Goal: Use online tool/utility: Utilize a website feature to perform a specific function

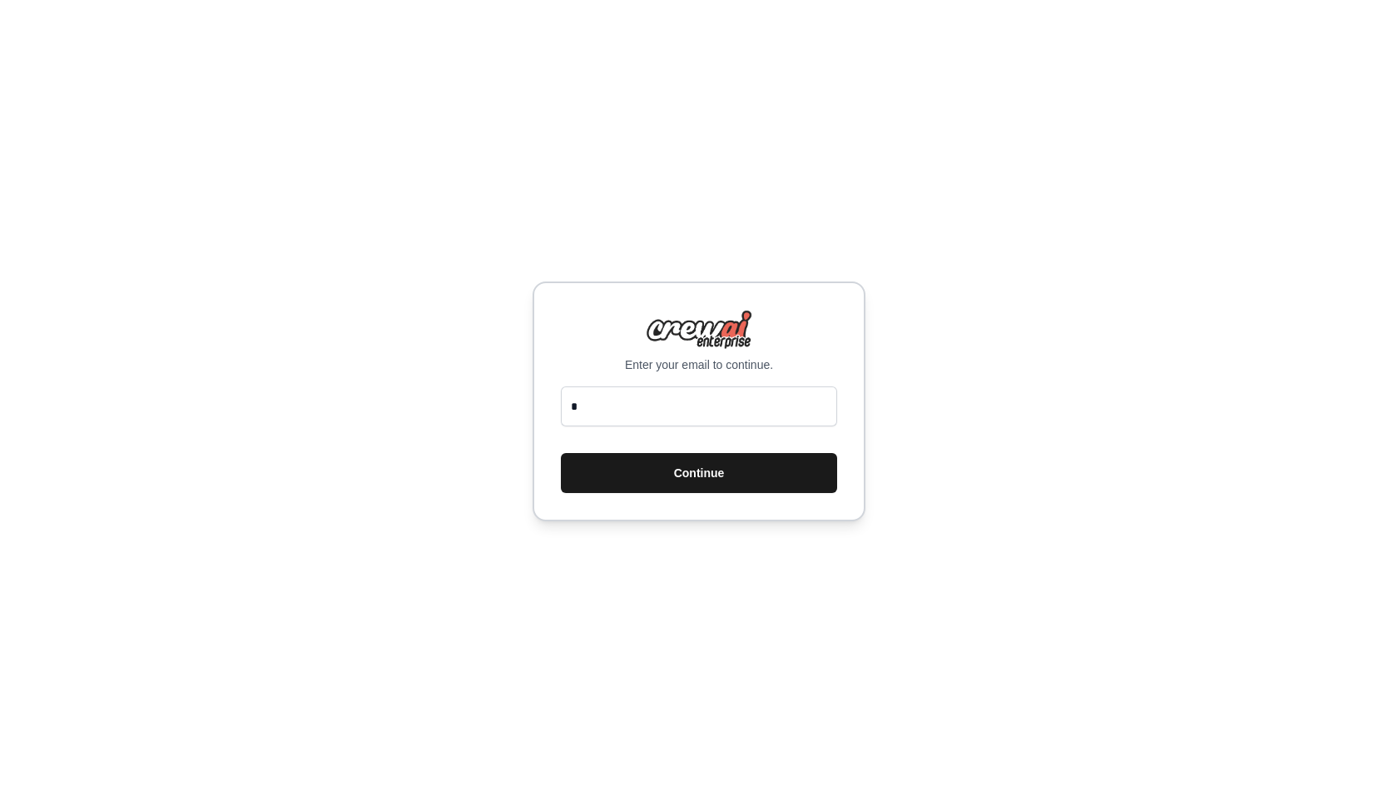
type input "**********"
click at [736, 485] on button "Continue" at bounding box center [699, 473] width 276 height 40
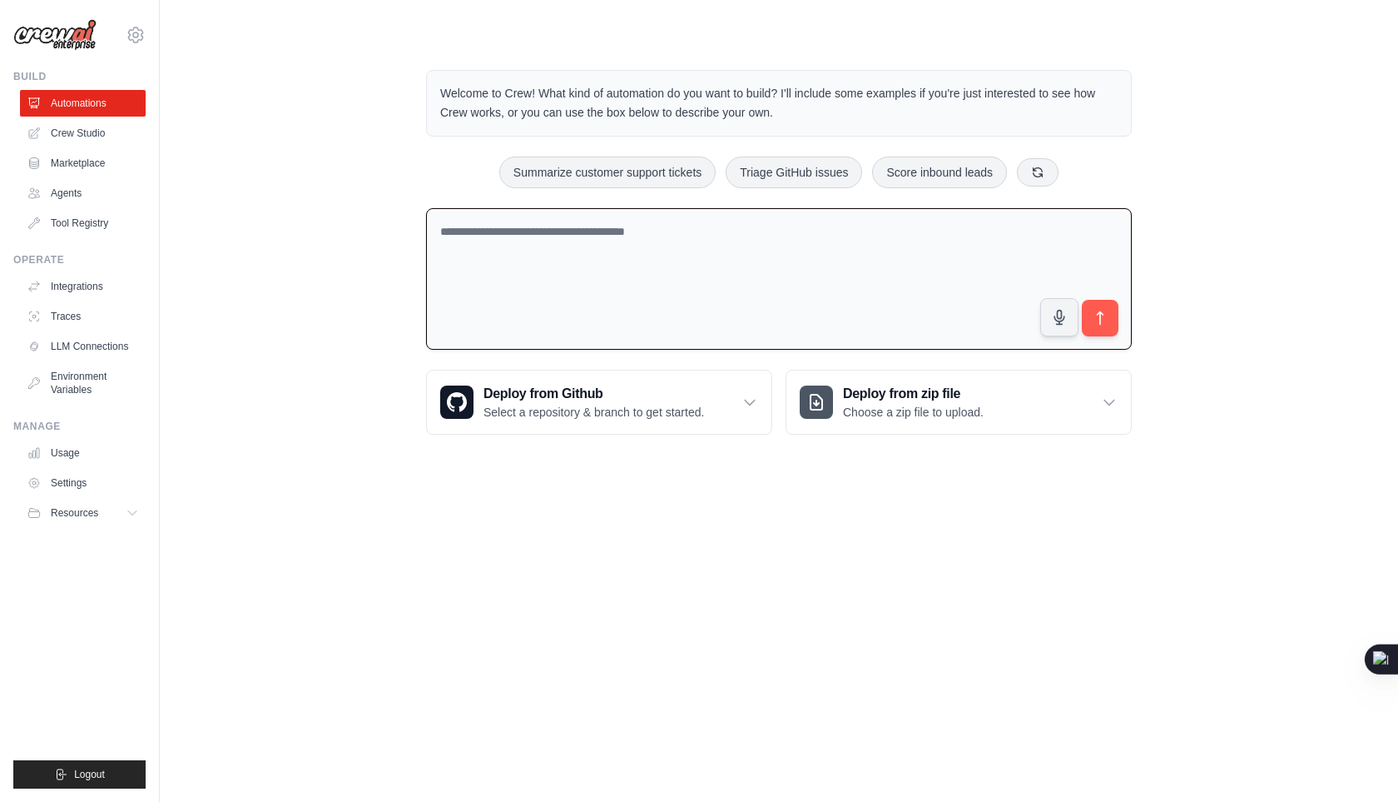
drag, startPoint x: 680, startPoint y: 237, endPoint x: 500, endPoint y: 219, distance: 180.7
click at [500, 219] on textarea at bounding box center [779, 279] width 706 height 142
paste textarea "**********"
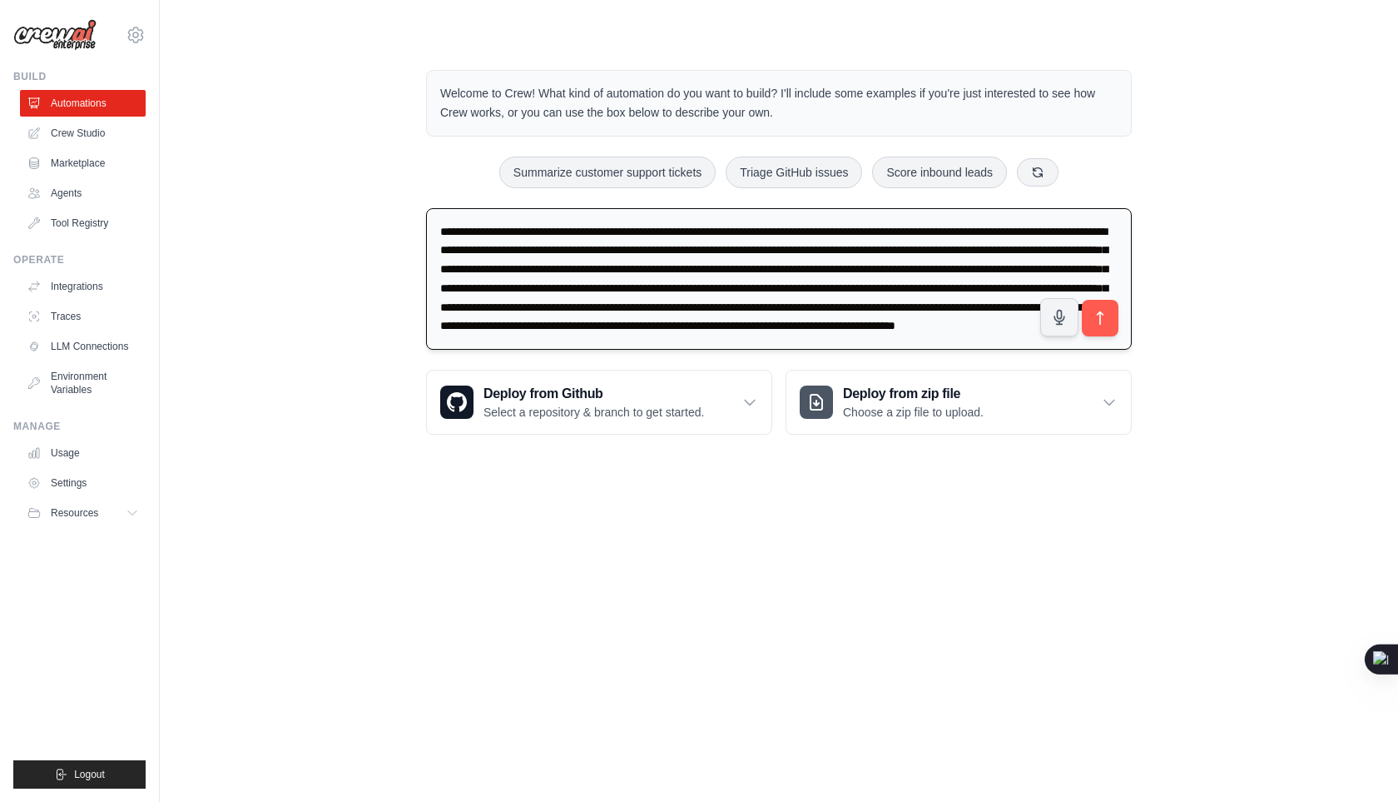
scroll to position [59, 0]
type textarea "**********"
click at [1090, 324] on button "submit" at bounding box center [1100, 318] width 38 height 38
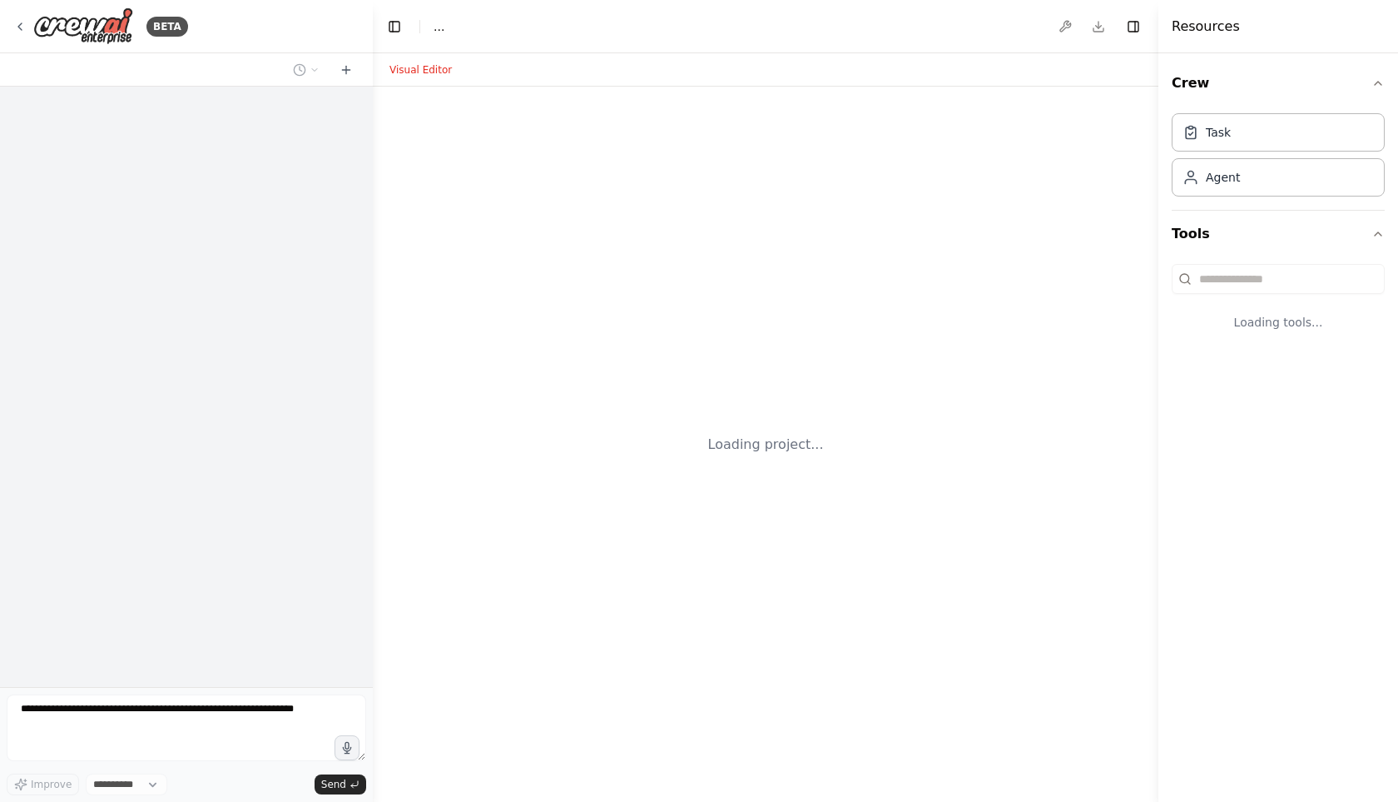
select select "****"
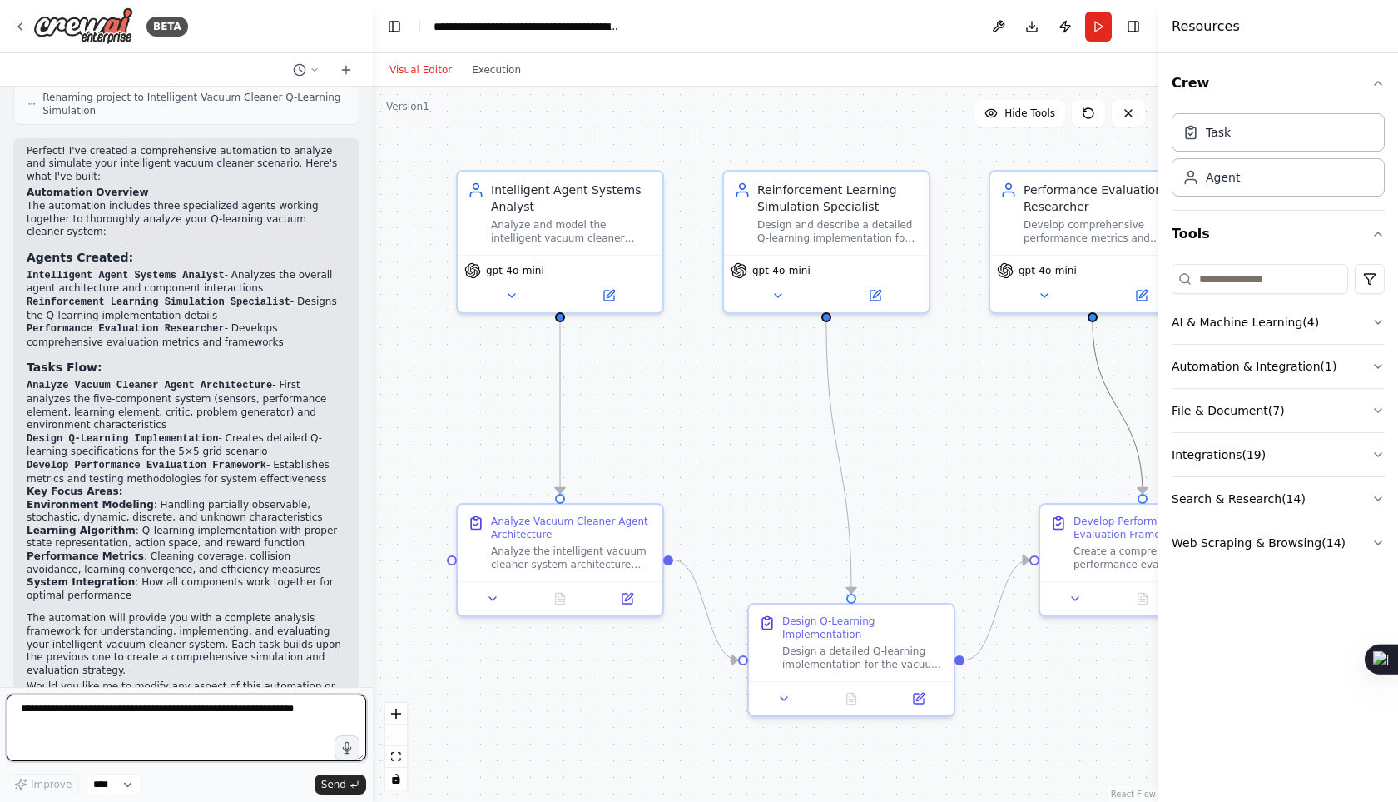
scroll to position [1152, 0]
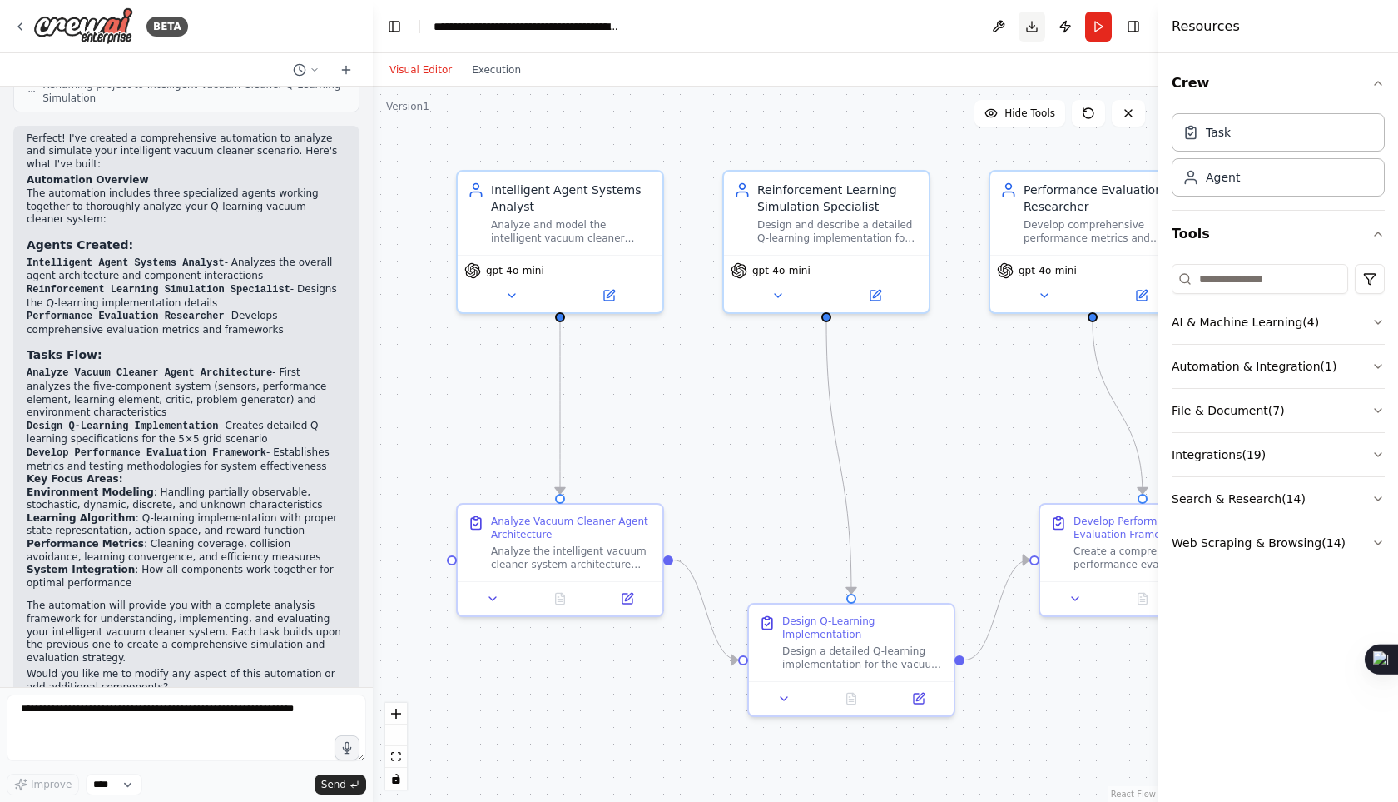
click at [1036, 26] on button "Download" at bounding box center [1032, 27] width 27 height 30
click at [902, 41] on header "**********" at bounding box center [766, 26] width 786 height 53
click at [996, 29] on button at bounding box center [999, 27] width 27 height 30
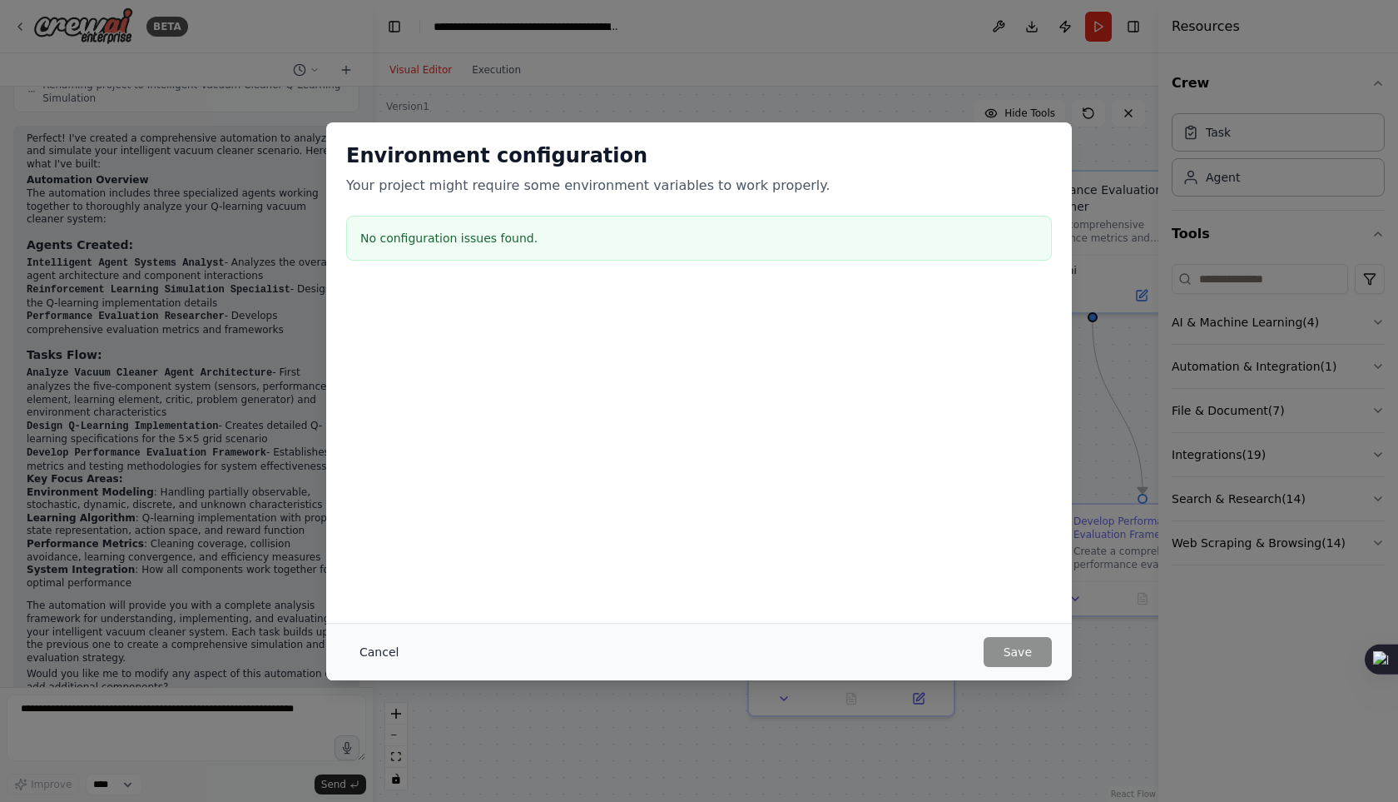
click at [372, 646] on button "Cancel" at bounding box center [379, 652] width 66 height 30
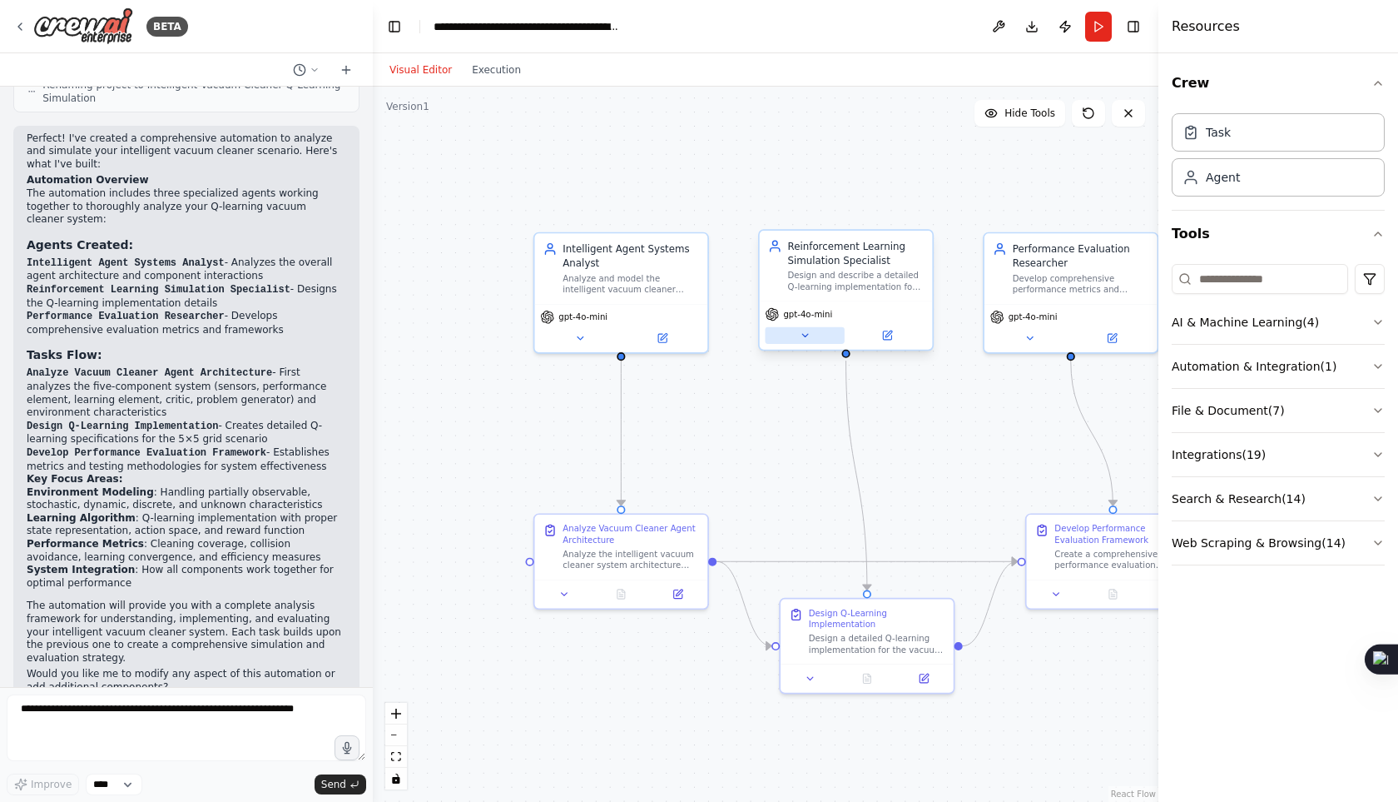
click at [804, 340] on icon at bounding box center [805, 336] width 12 height 12
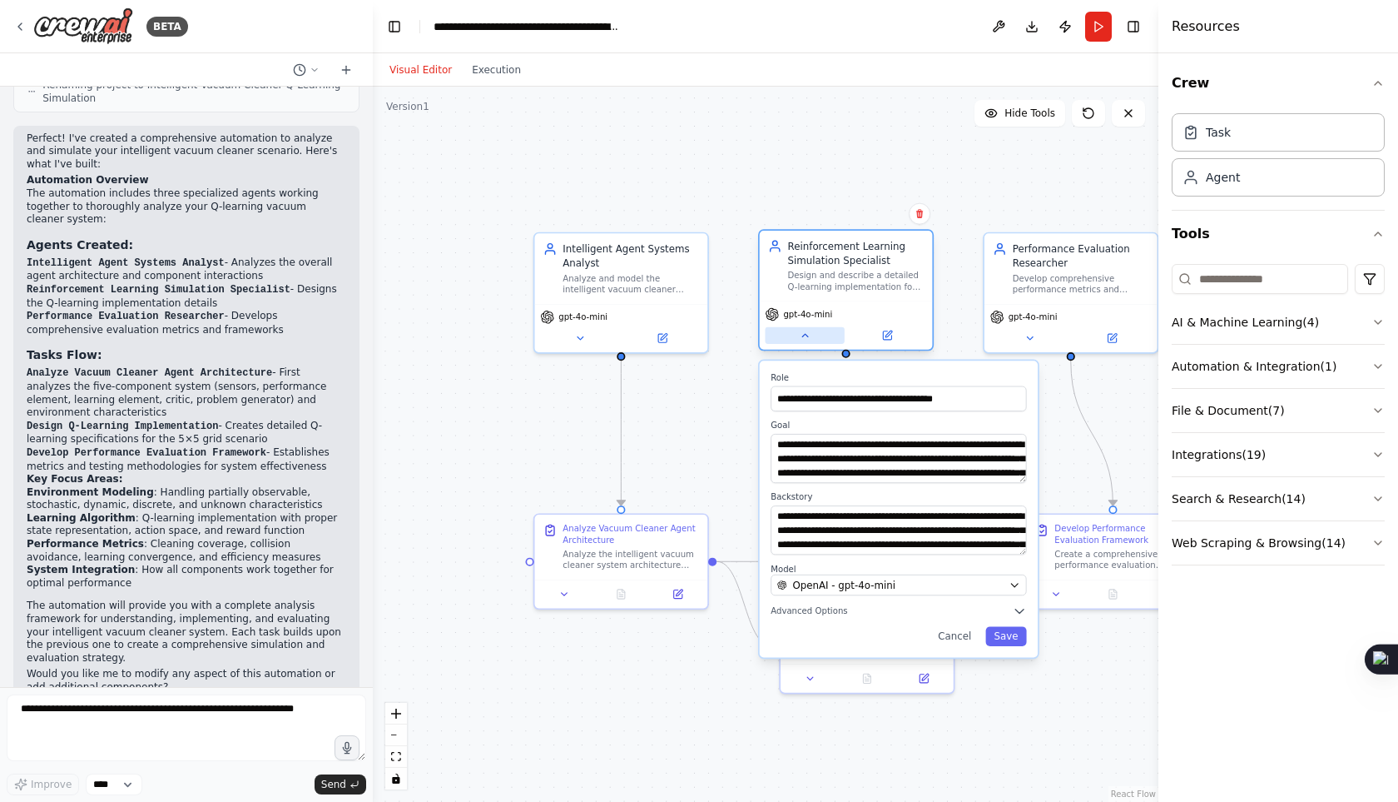
click at [804, 340] on icon at bounding box center [805, 336] width 12 height 12
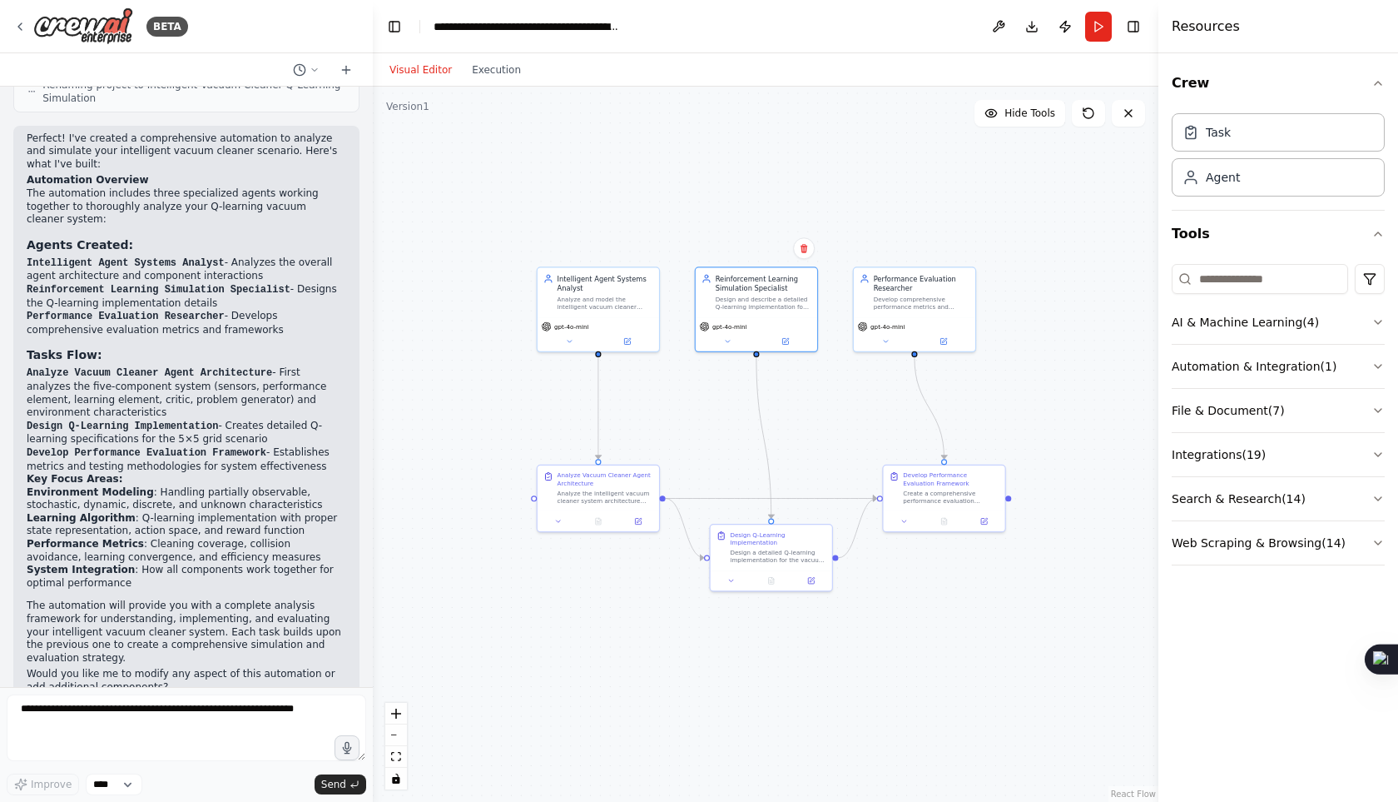
drag, startPoint x: 984, startPoint y: 386, endPoint x: 866, endPoint y: 314, distance: 138.6
click at [866, 314] on div ".deletable-edge-delete-btn { width: 20px; height: 20px; border: 0px solid #ffff…" at bounding box center [766, 444] width 786 height 715
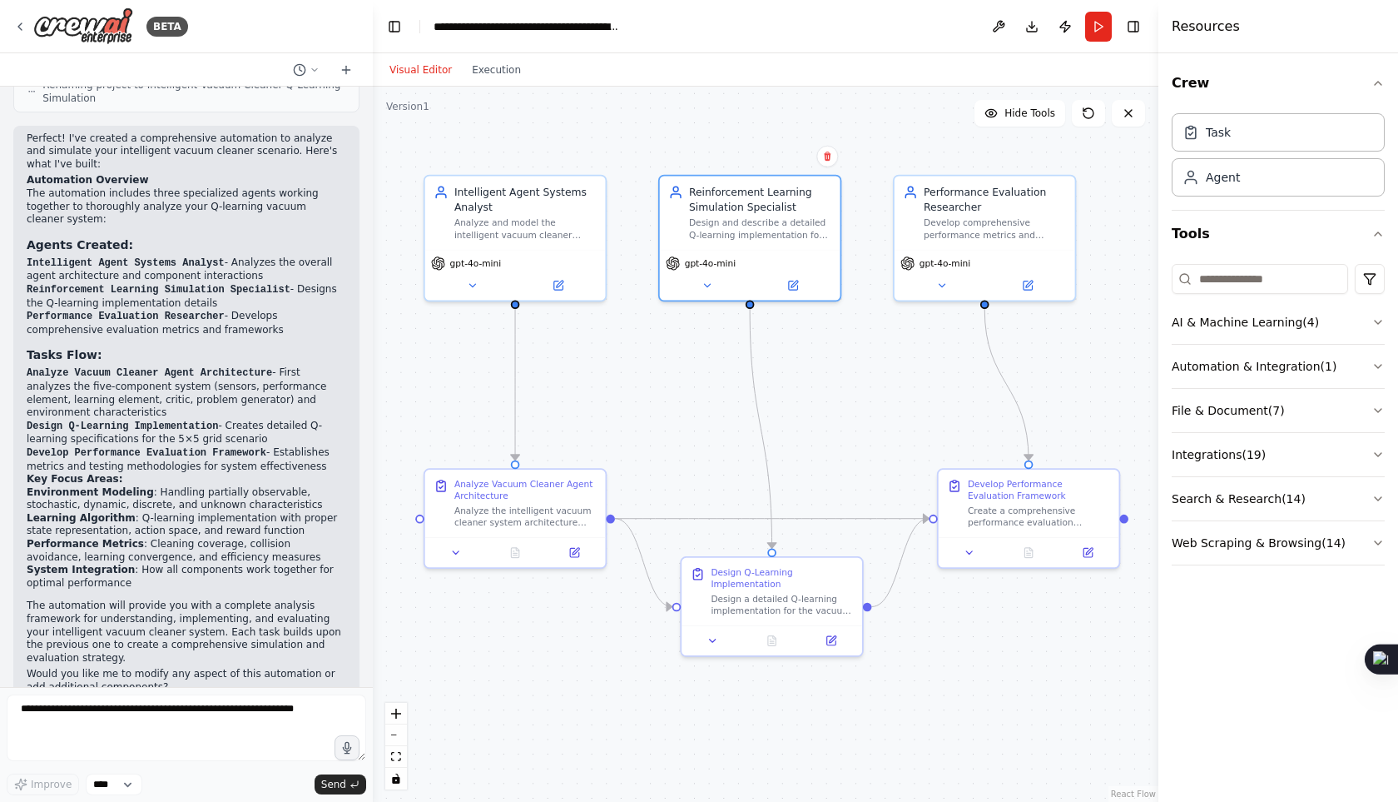
drag, startPoint x: 752, startPoint y: 325, endPoint x: 790, endPoint y: 358, distance: 50.2
click at [790, 358] on div ".deletable-edge-delete-btn { width: 20px; height: 20px; border: 0px solid #ffff…" at bounding box center [766, 444] width 786 height 715
click at [1021, 630] on div ".deletable-edge-delete-btn { width: 20px; height: 20px; border: 0px solid #ffff…" at bounding box center [766, 444] width 786 height 715
click at [485, 65] on button "Execution" at bounding box center [496, 70] width 69 height 20
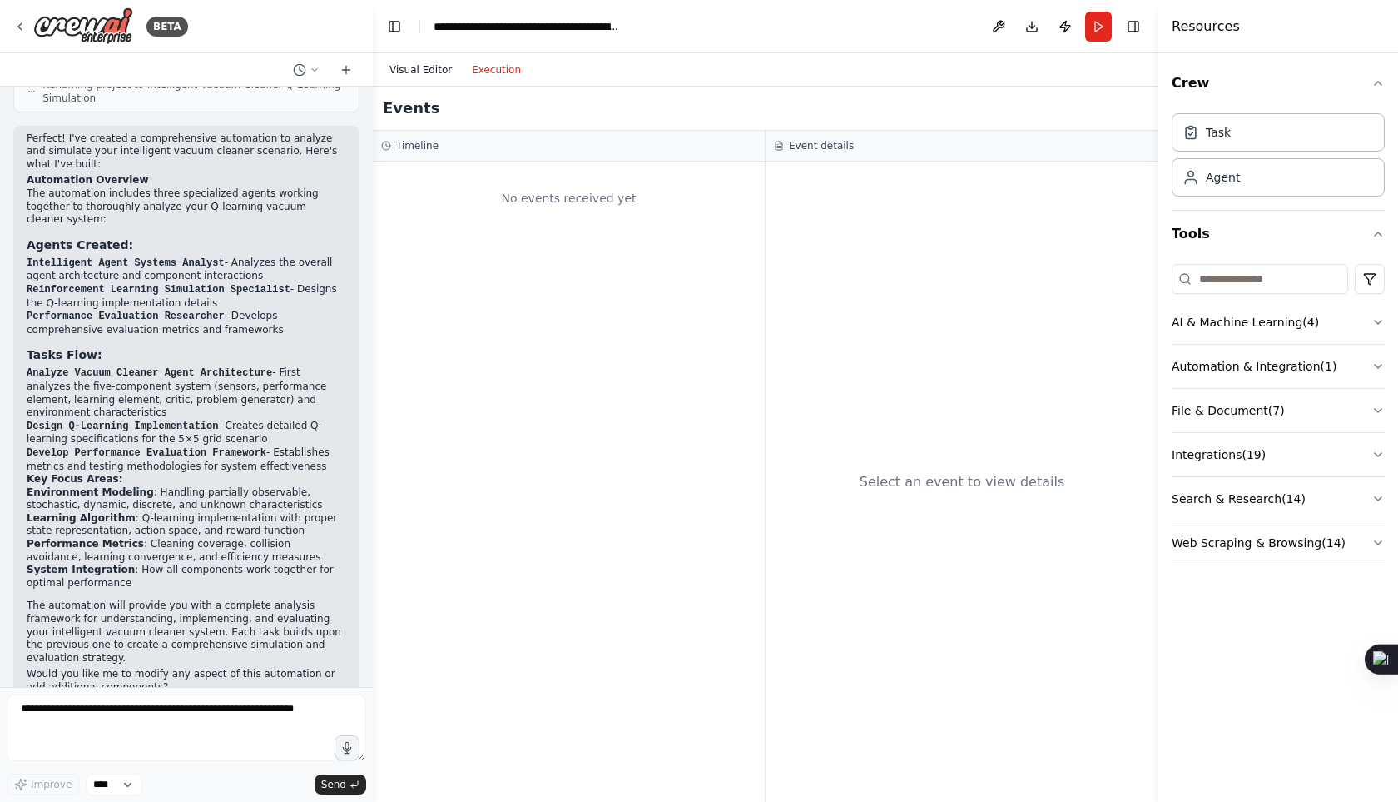
click at [414, 63] on button "Visual Editor" at bounding box center [421, 70] width 82 height 20
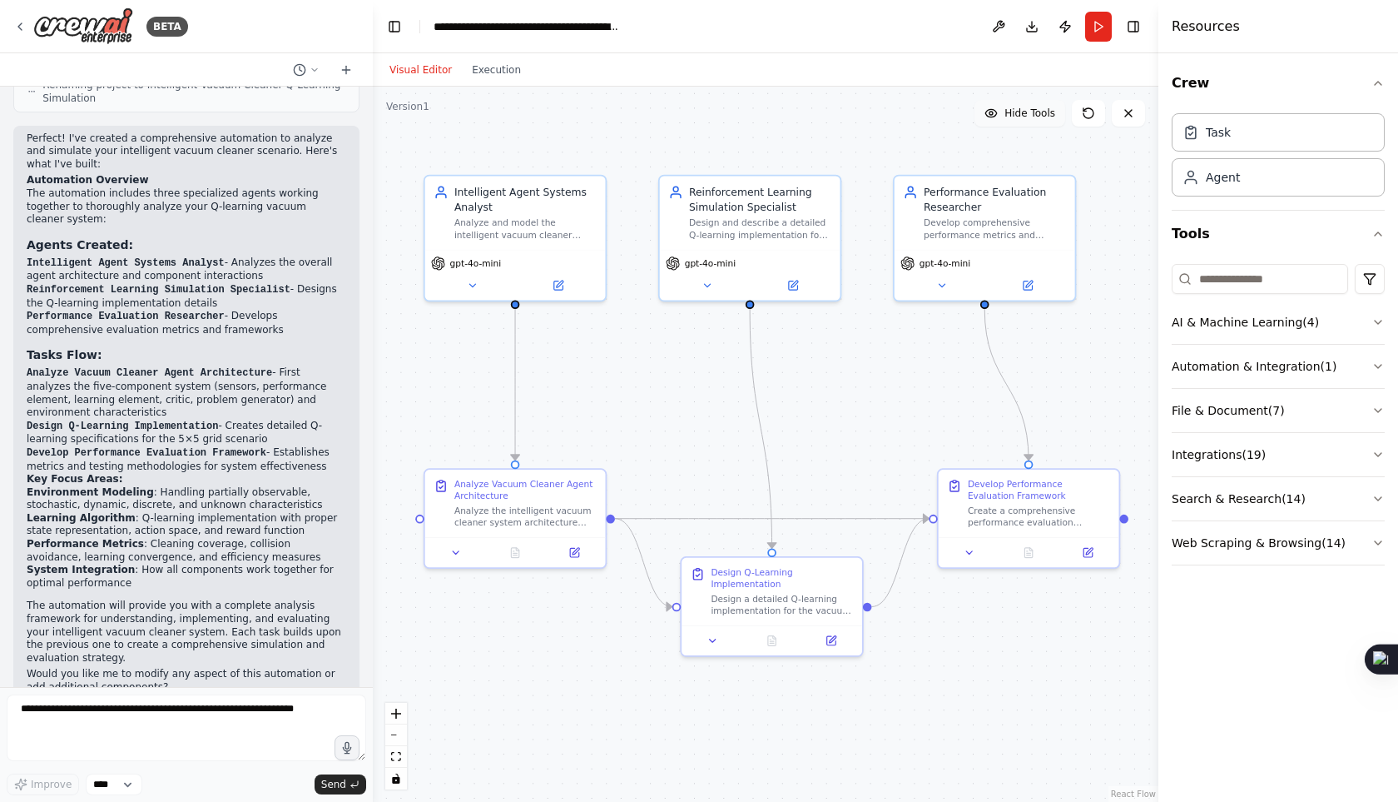
click at [1033, 114] on span "Hide Tools" at bounding box center [1030, 113] width 51 height 13
click at [1033, 114] on span "Show Tools" at bounding box center [1028, 113] width 55 height 13
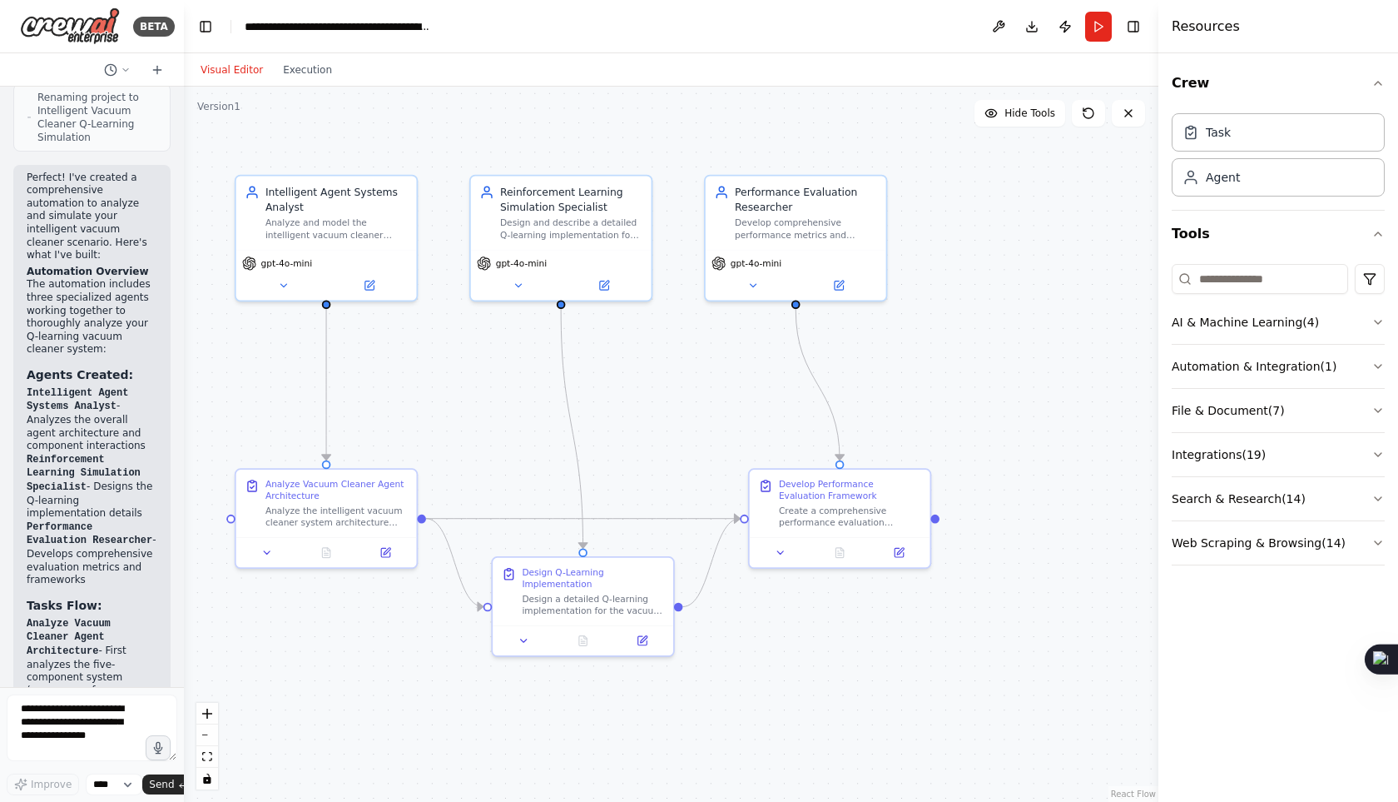
scroll to position [1951, 0]
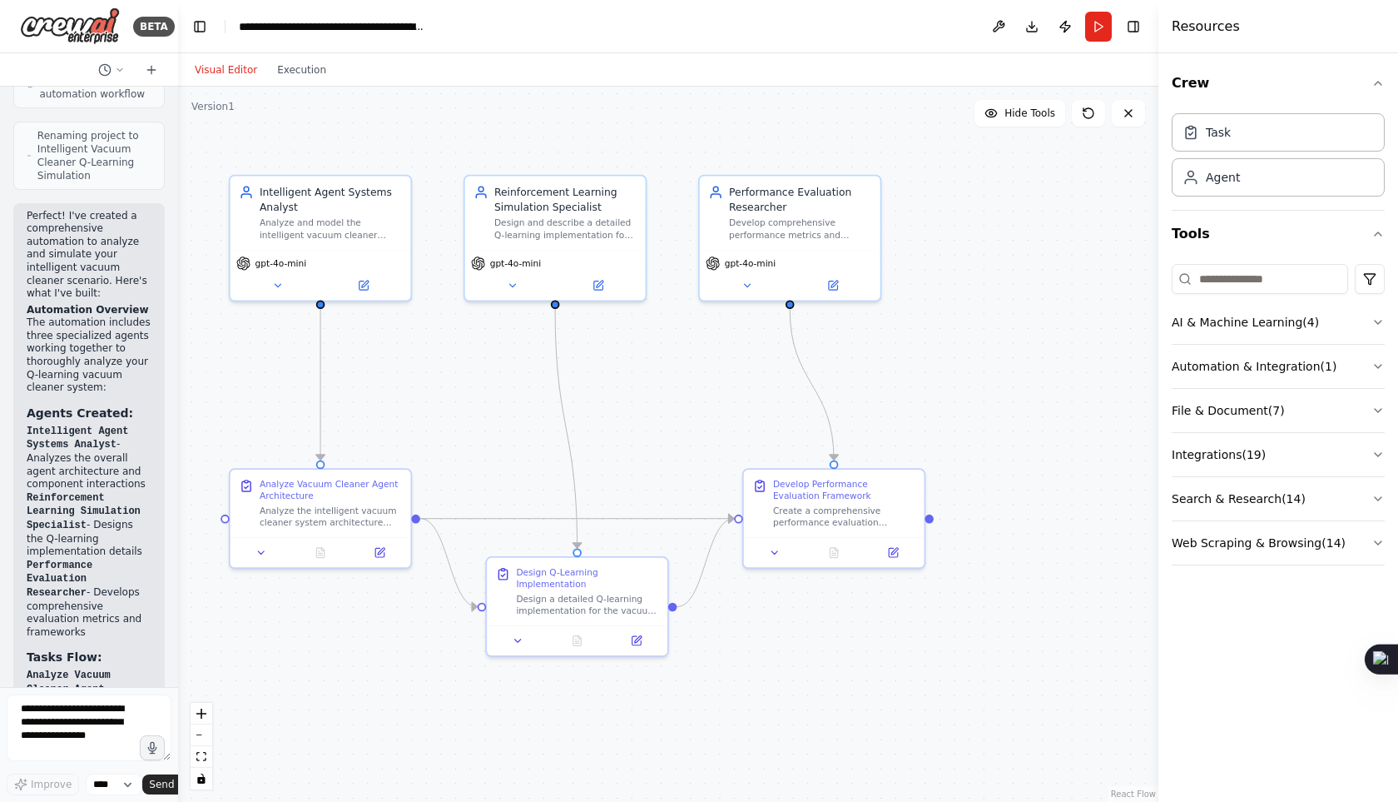
drag, startPoint x: 369, startPoint y: 176, endPoint x: 132, endPoint y: 181, distance: 236.4
click at [132, 181] on div "BETA A single-agent intelligent vacuum cleaner operates in a 5×5 grid room with…" at bounding box center [89, 401] width 178 height 802
click at [207, 759] on button "fit view" at bounding box center [202, 757] width 22 height 22
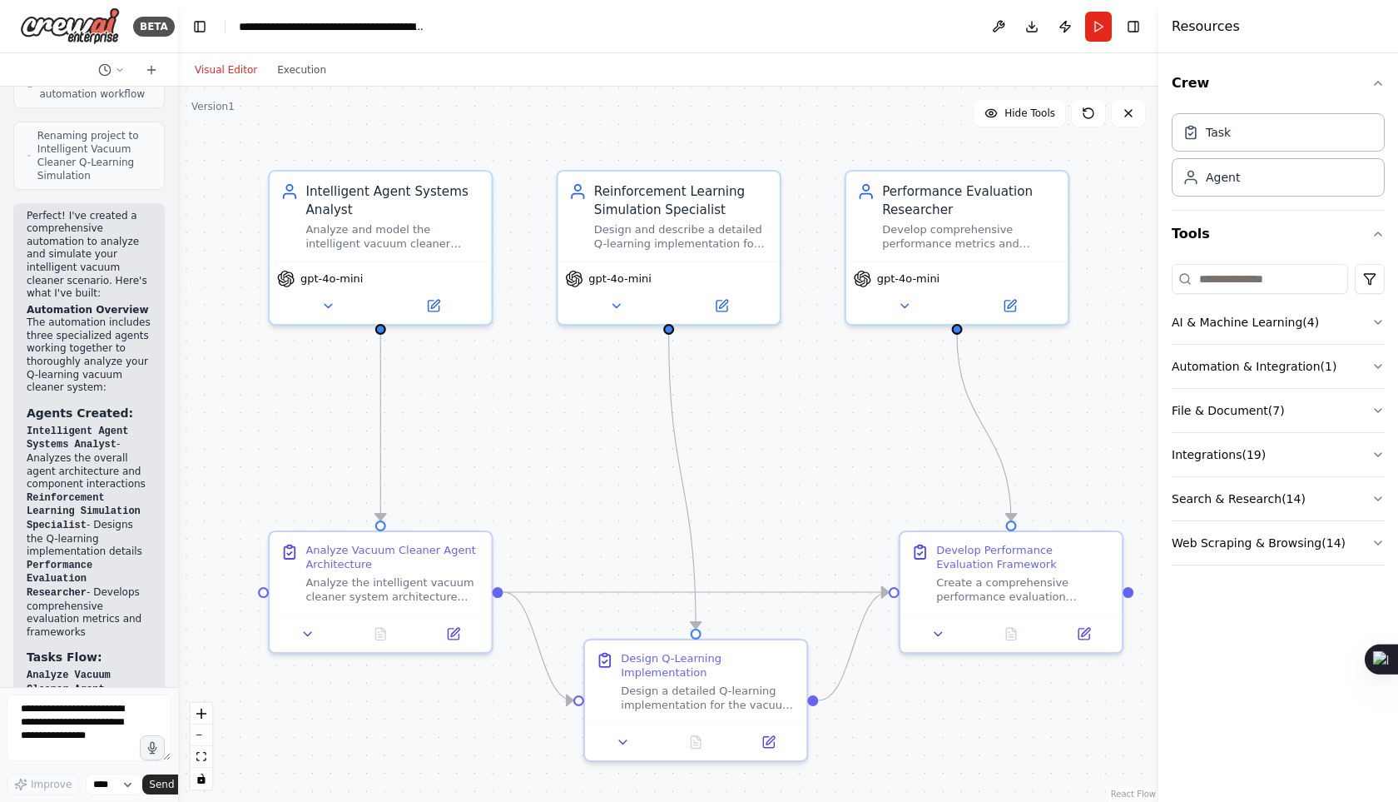
drag, startPoint x: 838, startPoint y: 398, endPoint x: 853, endPoint y: 423, distance: 29.1
click at [853, 423] on div ".deletable-edge-delete-btn { width: 20px; height: 20px; border: 0px solid #ffff…" at bounding box center [668, 444] width 981 height 715
